Goal: Information Seeking & Learning: Learn about a topic

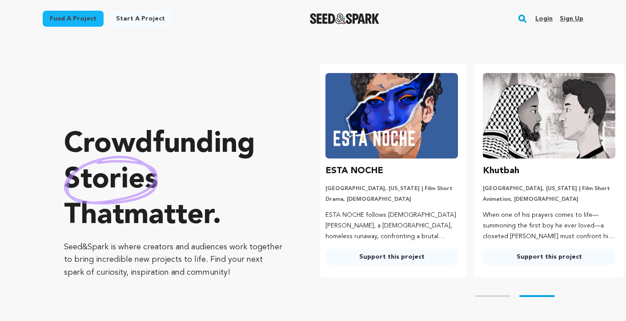
scroll to position [0, 165]
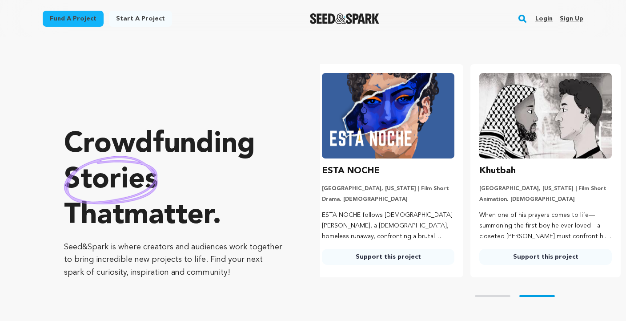
click at [575, 20] on link "Sign up" at bounding box center [572, 19] width 24 height 14
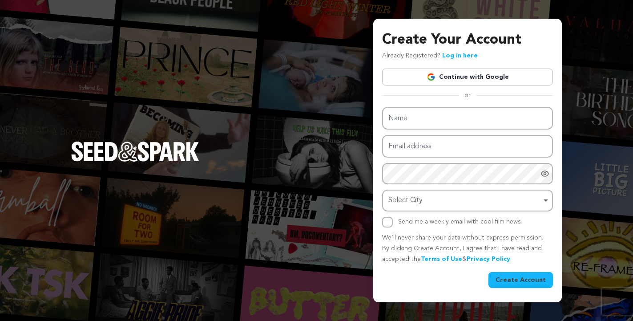
click at [455, 73] on link "Continue with Google" at bounding box center [467, 76] width 171 height 17
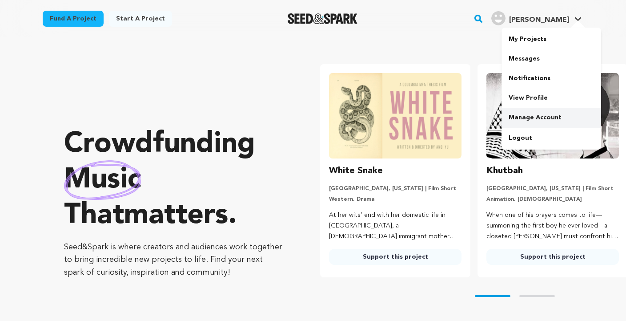
click at [530, 115] on link "Manage Account" at bounding box center [552, 118] width 100 height 20
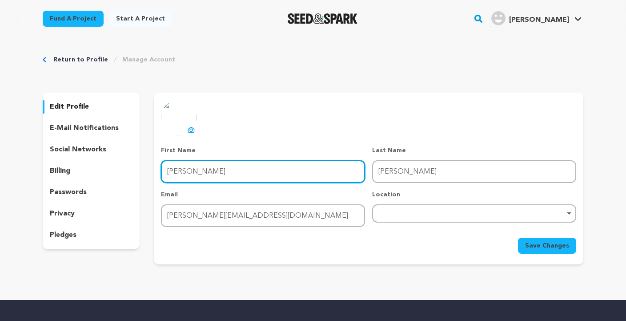
click at [256, 173] on input "Manley" at bounding box center [263, 171] width 204 height 23
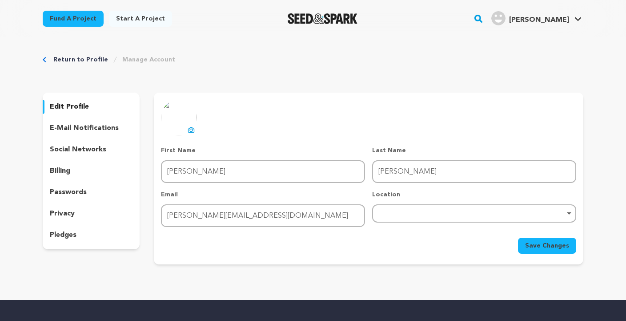
click at [304, 120] on div "uploading spinner upload profile image First Name First Name Manley Last Name L…" at bounding box center [368, 177] width 415 height 154
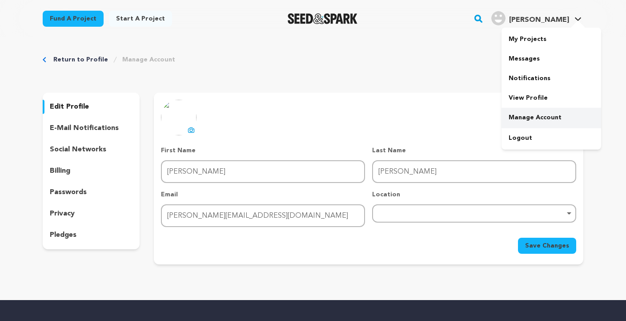
click at [554, 121] on link "Manage Account" at bounding box center [552, 118] width 100 height 20
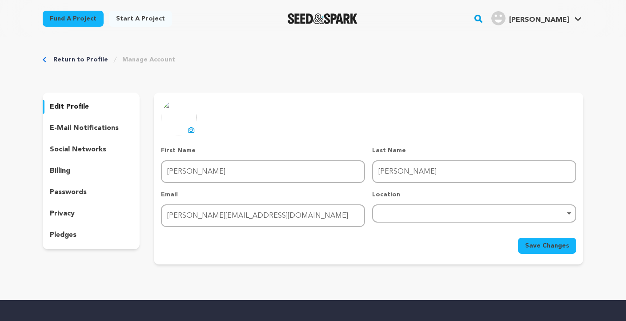
click at [81, 130] on p "e-mail notifications" at bounding box center [84, 128] width 69 height 11
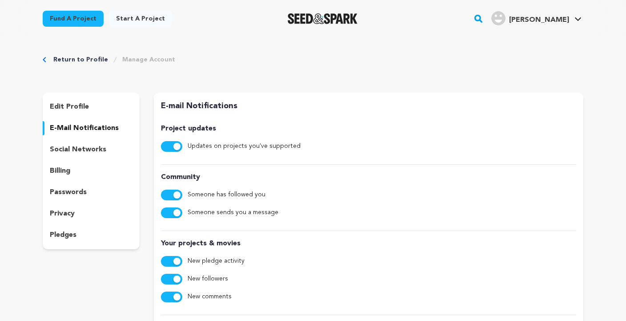
click at [84, 151] on p "social networks" at bounding box center [78, 149] width 56 height 11
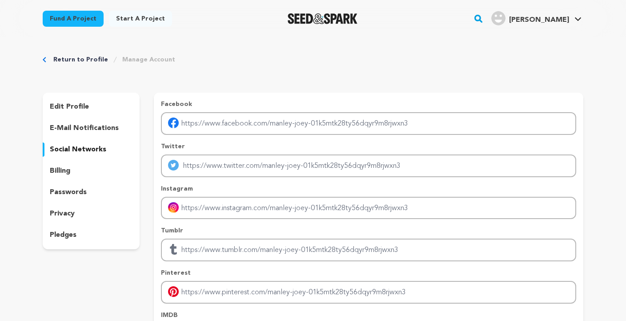
click at [84, 133] on div "e-mail notifications" at bounding box center [91, 128] width 97 height 14
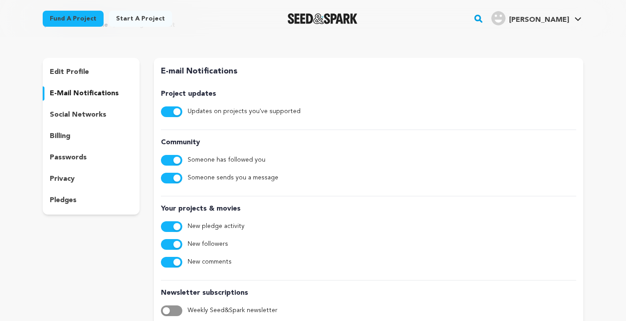
scroll to position [32, 0]
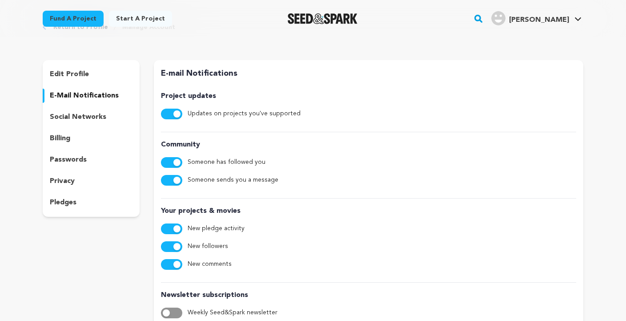
click at [94, 118] on p "social networks" at bounding box center [78, 117] width 56 height 11
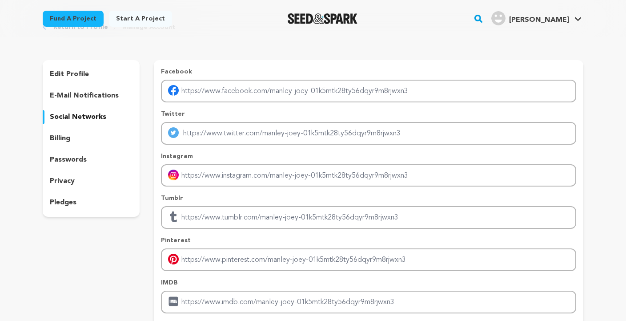
click at [59, 137] on p "billing" at bounding box center [60, 138] width 20 height 11
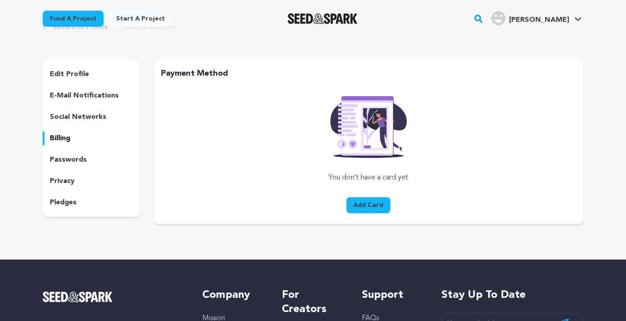
click at [62, 161] on p "passwords" at bounding box center [68, 159] width 37 height 11
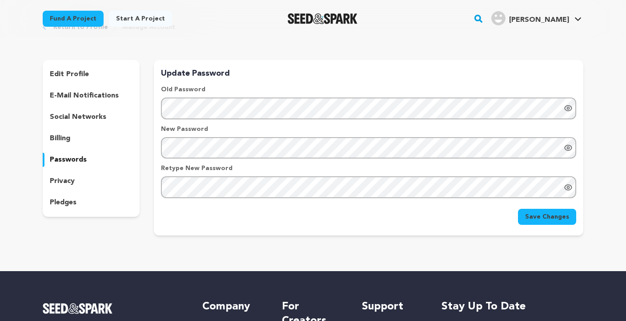
click at [60, 182] on p "privacy" at bounding box center [62, 181] width 25 height 11
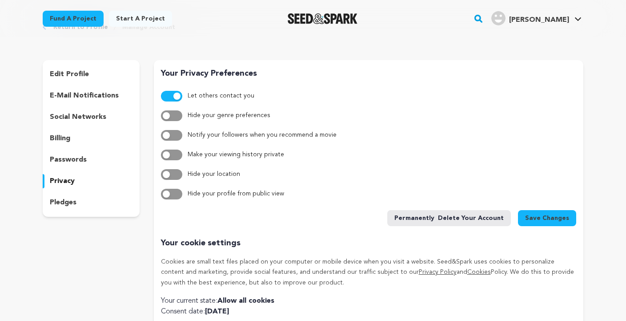
click at [62, 202] on p "pledges" at bounding box center [63, 202] width 27 height 11
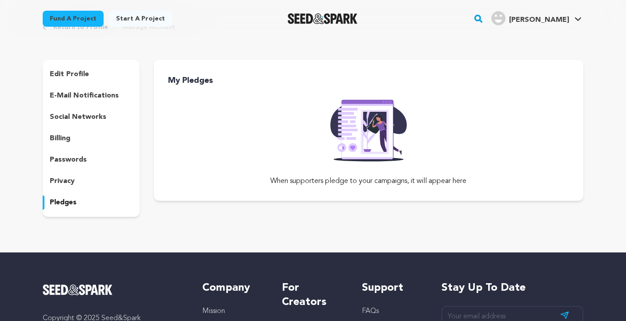
click at [75, 71] on p "edit profile" at bounding box center [69, 74] width 39 height 11
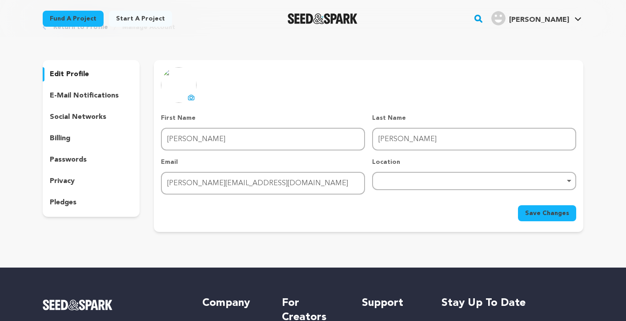
click at [442, 181] on div "Remove item" at bounding box center [474, 181] width 195 height 4
type input "Los An"
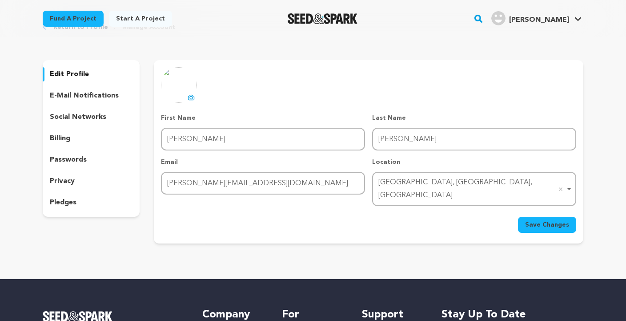
click at [544, 217] on button "Save Changes" at bounding box center [547, 225] width 58 height 16
click at [560, 16] on span "Manley J." at bounding box center [539, 19] width 60 height 7
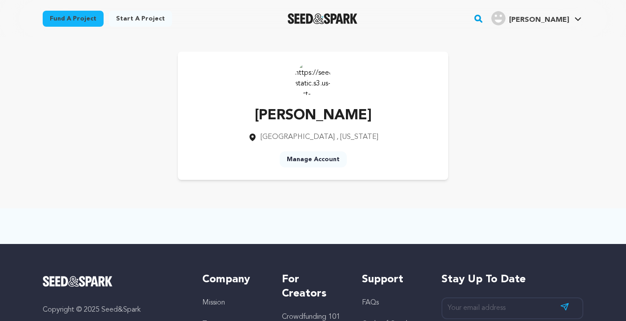
click at [330, 113] on p "[PERSON_NAME]" at bounding box center [313, 115] width 130 height 21
click at [314, 82] on img at bounding box center [313, 78] width 36 height 36
click at [307, 157] on link "Manage Account" at bounding box center [313, 159] width 67 height 16
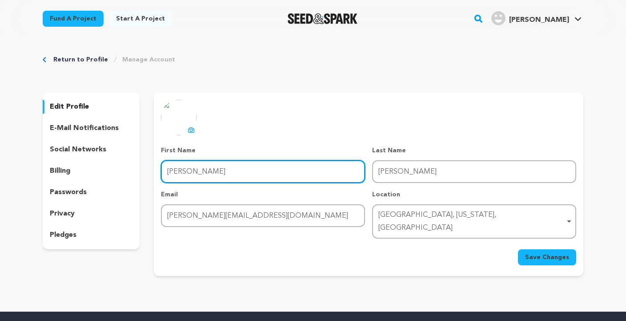
click at [194, 168] on input "[PERSON_NAME]" at bounding box center [263, 171] width 204 height 23
click at [177, 176] on input "[PERSON_NAME]" at bounding box center [263, 171] width 204 height 23
type input "A"
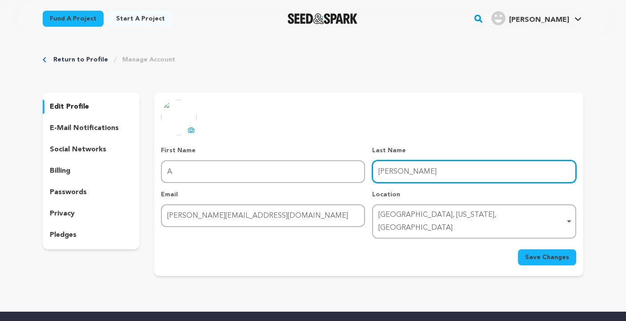
click at [393, 172] on input "[PERSON_NAME]" at bounding box center [474, 171] width 204 height 23
type input "A"
type input "Manley Jr"
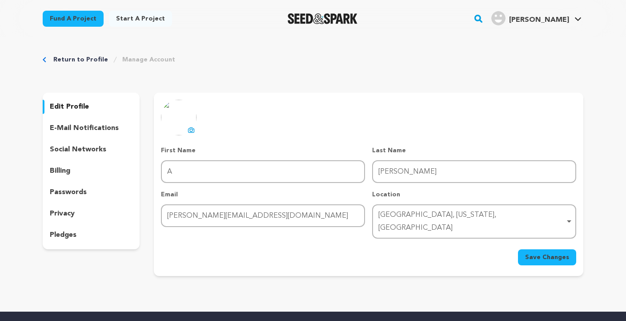
click at [549, 253] on span "Save Changes" at bounding box center [547, 257] width 44 height 9
click at [84, 127] on p "e-mail notifications" at bounding box center [84, 128] width 69 height 11
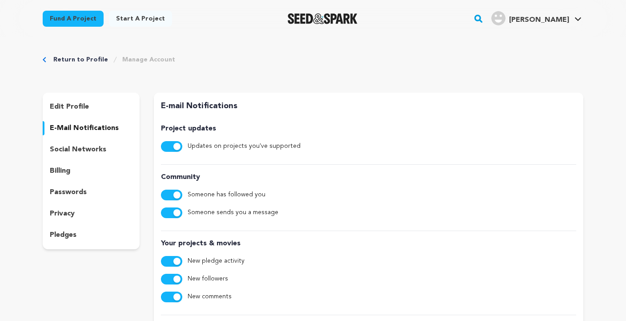
click at [83, 147] on p "social networks" at bounding box center [78, 149] width 56 height 11
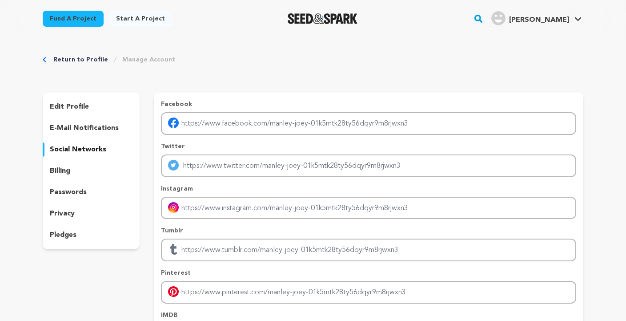
click at [60, 169] on p "billing" at bounding box center [60, 170] width 20 height 11
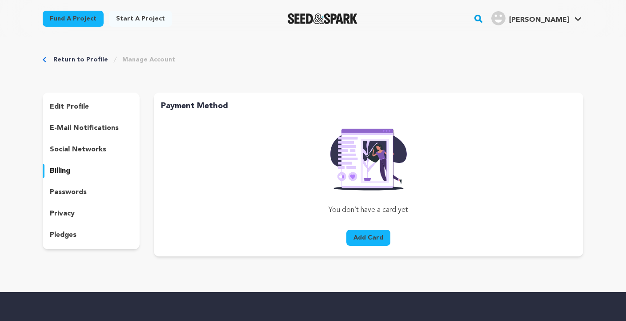
click at [72, 191] on p "passwords" at bounding box center [68, 192] width 37 height 11
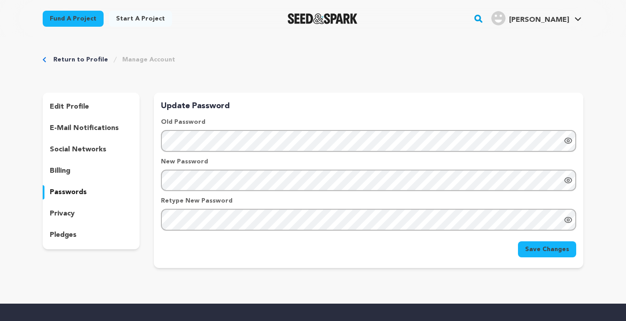
click at [71, 213] on p "privacy" at bounding box center [62, 213] width 25 height 11
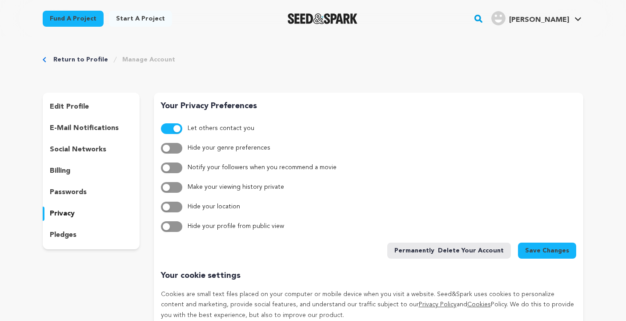
click at [59, 233] on p "pledges" at bounding box center [63, 234] width 27 height 11
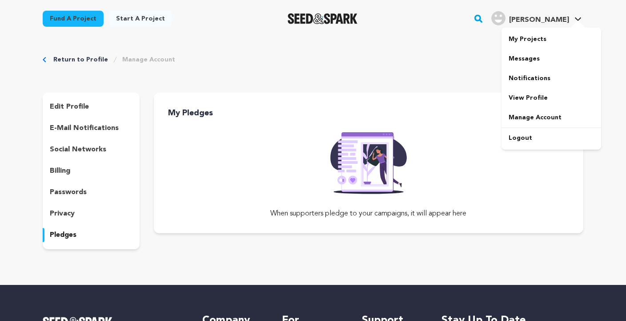
click at [550, 18] on span "Manley J." at bounding box center [539, 19] width 60 height 7
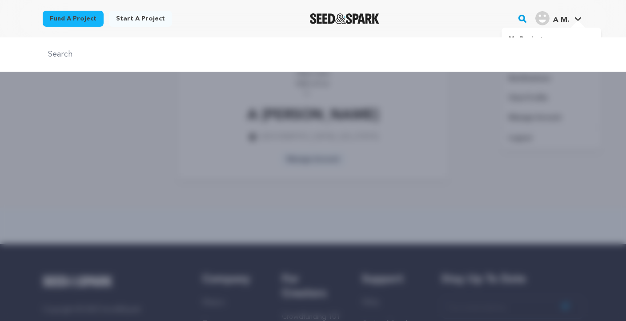
click at [544, 16] on img "A M.'s Profile" at bounding box center [542, 18] width 14 height 14
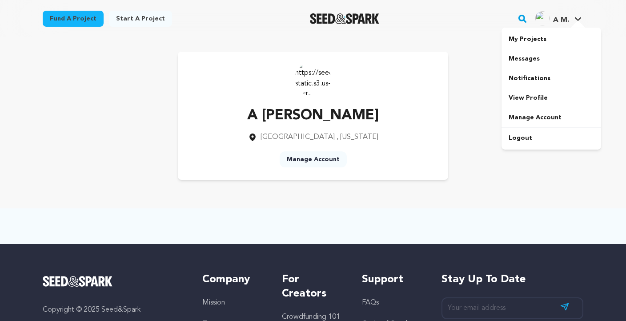
click at [544, 17] on img "A M.'s Profile" at bounding box center [542, 18] width 14 height 14
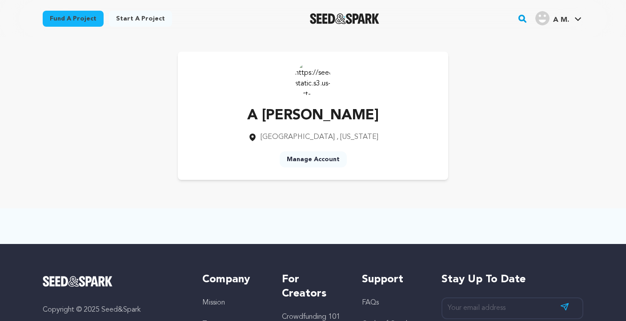
click at [294, 80] on div "A [PERSON_NAME] [GEOGRAPHIC_DATA] , [US_STATE] Manage Account" at bounding box center [313, 116] width 270 height 128
click at [318, 80] on img at bounding box center [313, 78] width 36 height 36
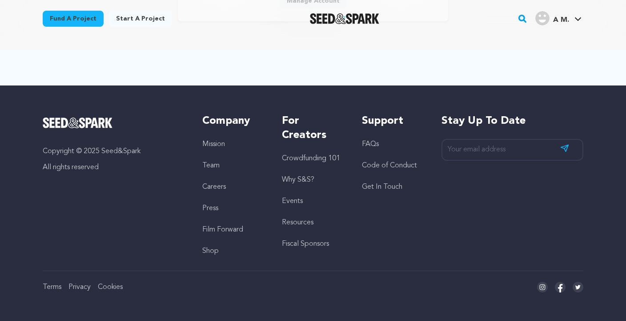
click at [304, 158] on link "Crowdfunding 101" at bounding box center [311, 158] width 58 height 7
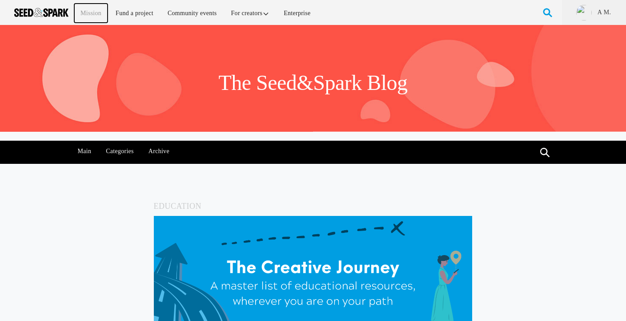
click at [82, 12] on link "Mission" at bounding box center [90, 13] width 33 height 19
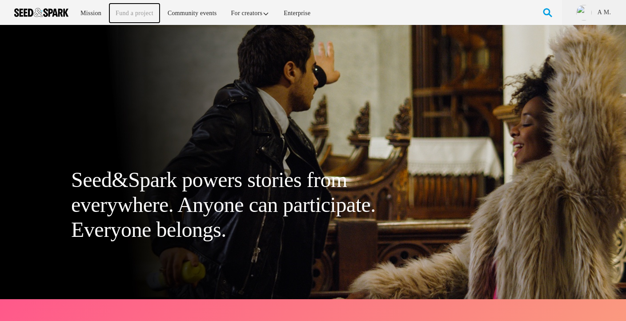
click at [139, 11] on link "Fund a project" at bounding box center [134, 13] width 50 height 19
click at [193, 21] on link "Community events" at bounding box center [192, 13] width 62 height 19
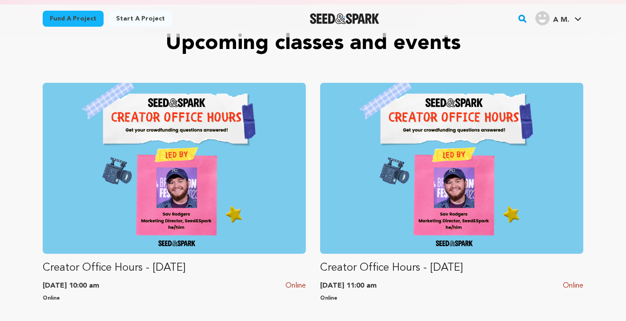
scroll to position [418, 0]
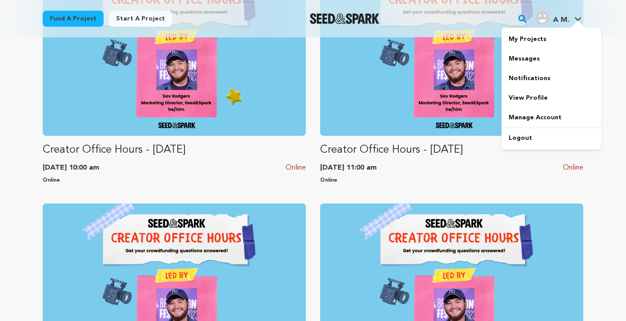
click at [577, 18] on icon at bounding box center [578, 19] width 7 height 4
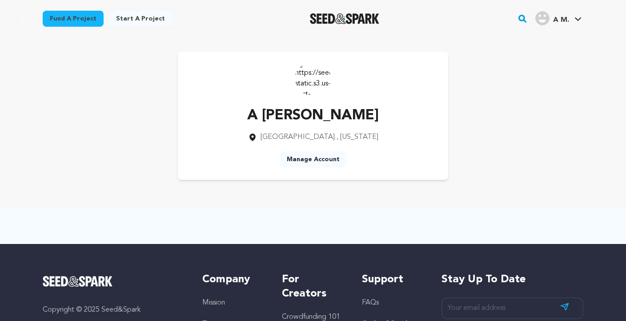
click at [136, 19] on link "Start a project" at bounding box center [140, 19] width 63 height 16
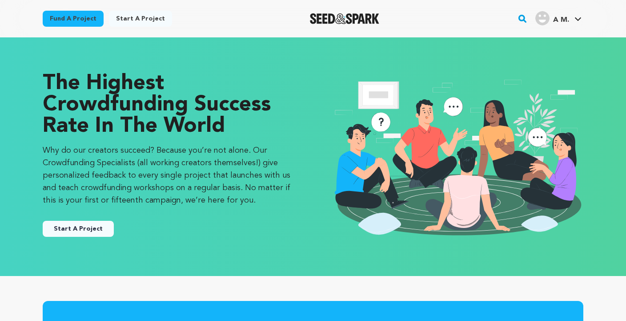
click at [62, 19] on link "Fund a project" at bounding box center [73, 19] width 61 height 16
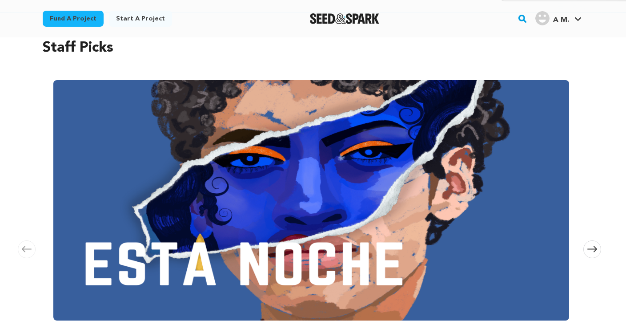
scroll to position [140, 0]
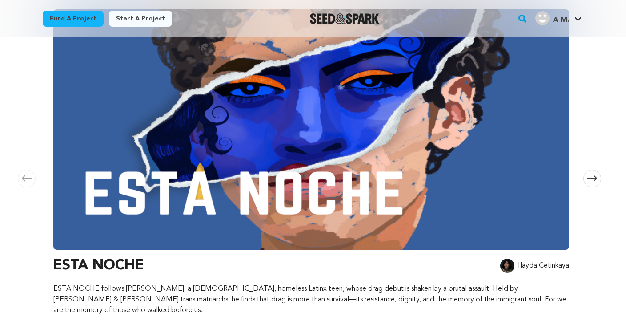
click at [124, 265] on h3 "ESTA NOCHE" at bounding box center [98, 265] width 91 height 21
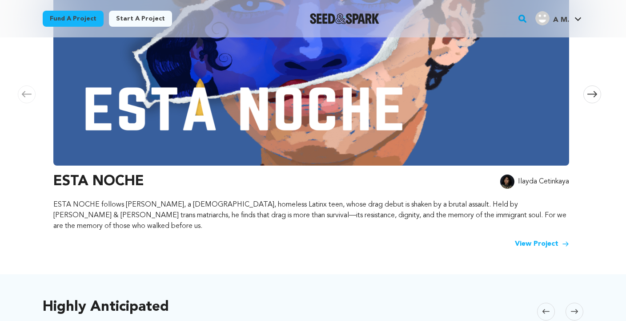
click at [555, 238] on link "View Project" at bounding box center [542, 243] width 54 height 11
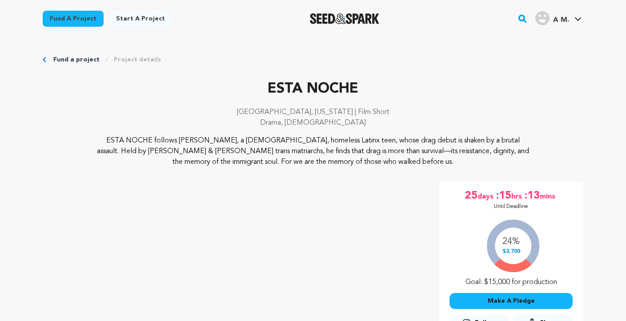
click at [63, 57] on link "Fund a project" at bounding box center [76, 59] width 46 height 9
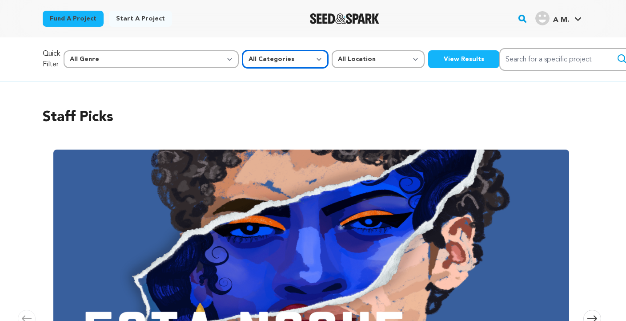
click at [242, 60] on select "All Categories Film Feature Film Short Series Music Video Comics Artist Residen…" at bounding box center [285, 59] width 86 height 18
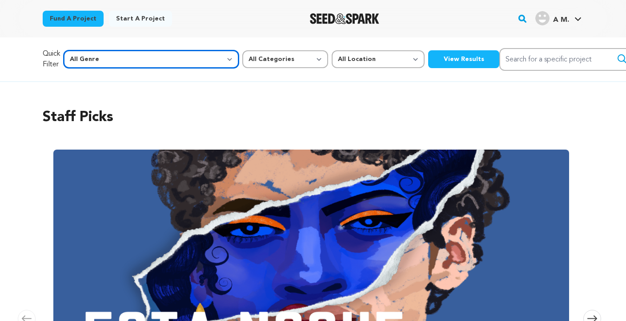
click at [137, 60] on select "All Genre Action Adventure Afrobeat Alternative Ambient Animation Bebop Big Ban…" at bounding box center [151, 59] width 175 height 18
select select "16"
click at [83, 50] on select "All Genre Action Adventure Afrobeat Alternative Ambient Animation Bebop Big Ban…" at bounding box center [151, 59] width 175 height 18
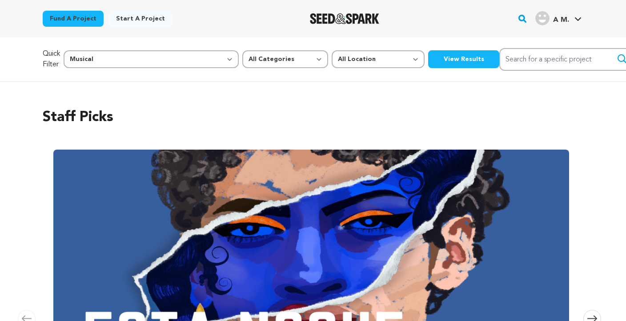
click at [428, 58] on button "View Results" at bounding box center [463, 59] width 71 height 18
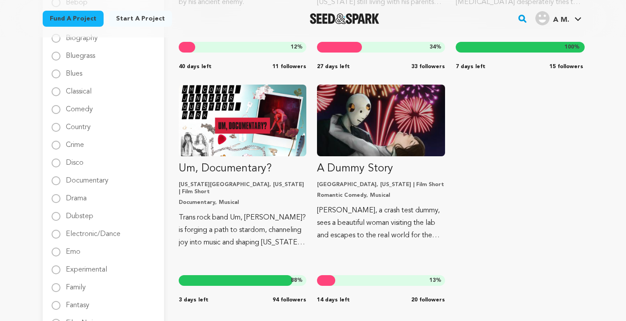
scroll to position [302, 0]
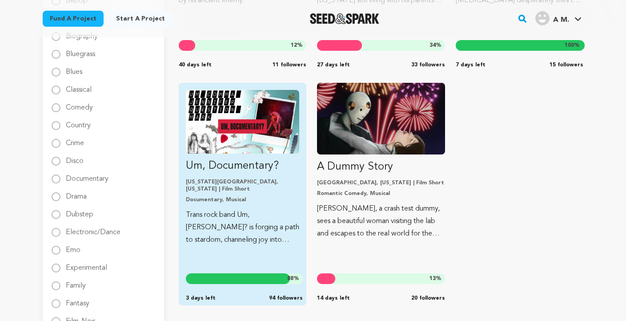
click at [230, 141] on img "Fund Um, Documentary?" at bounding box center [242, 122] width 113 height 64
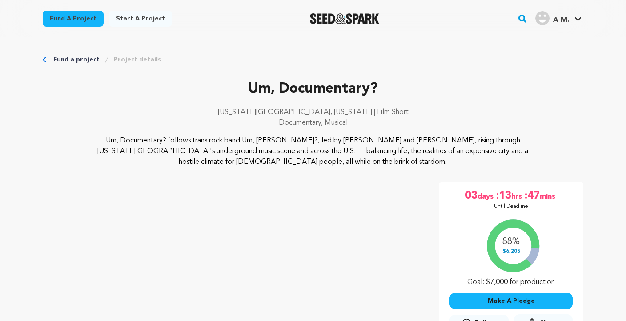
click at [65, 56] on link "Fund a project" at bounding box center [76, 59] width 46 height 9
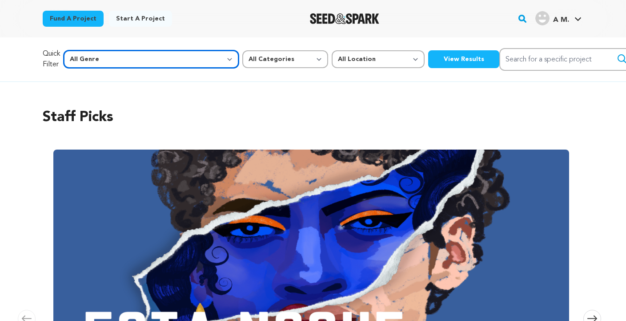
click at [156, 63] on select "All Genre Action Adventure Afrobeat Alternative Ambient Animation Bebop Big Ban…" at bounding box center [151, 59] width 175 height 18
select select "16"
click at [83, 50] on select "All Genre Action Adventure Afrobeat Alternative Ambient Animation Bebop Big Ban…" at bounding box center [151, 59] width 175 height 18
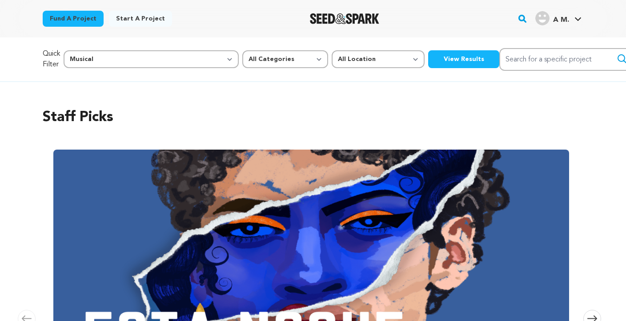
click at [428, 56] on button "View Results" at bounding box center [463, 59] width 71 height 18
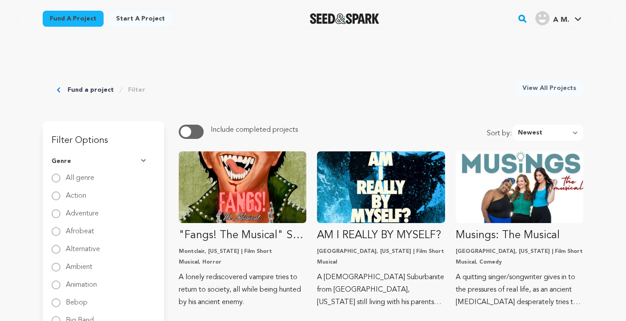
click at [329, 15] on img "Seed&Spark Homepage" at bounding box center [345, 18] width 70 height 11
